Goal: Information Seeking & Learning: Learn about a topic

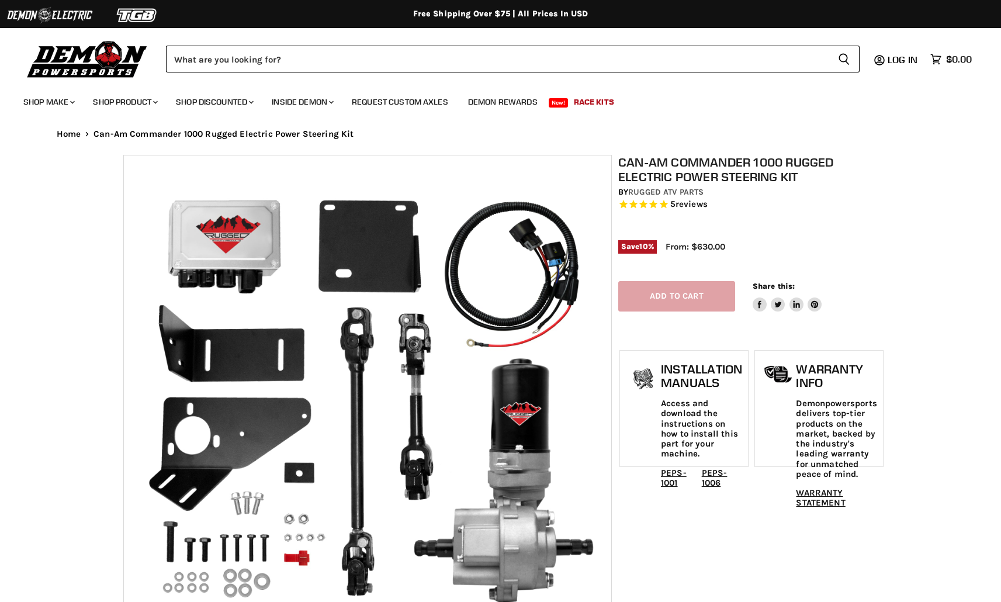
select select "******"
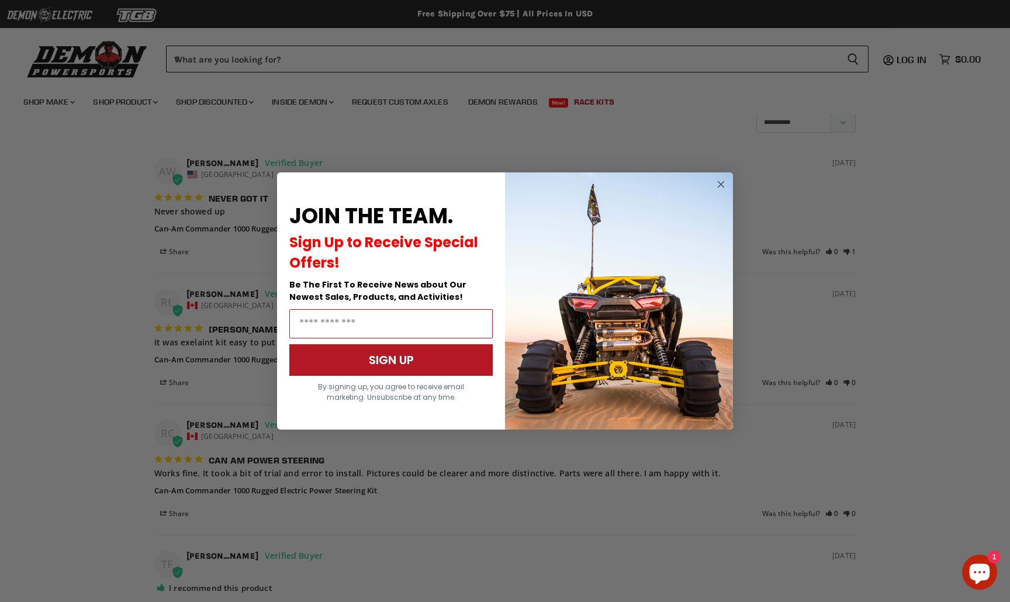
scroll to position [1806, 0]
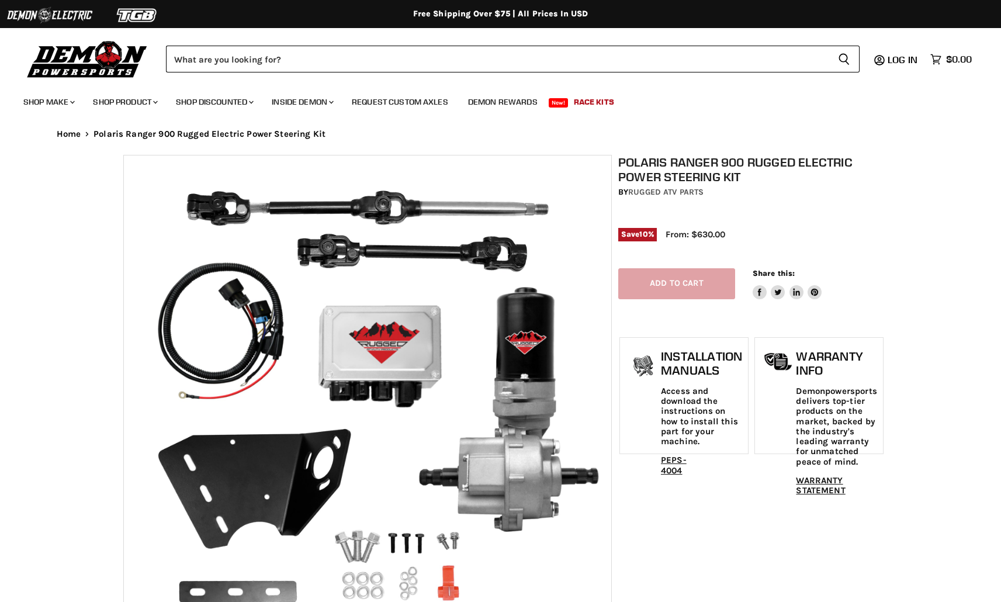
select select "******"
